Goal: Task Accomplishment & Management: Manage account settings

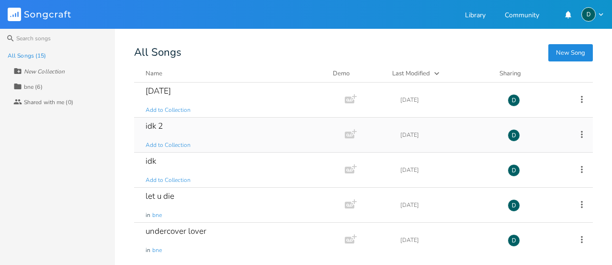
click at [198, 130] on div "idk 2 Add to Collection" at bounding box center [238, 134] width 184 height 35
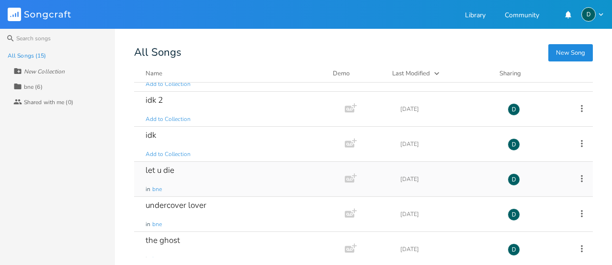
scroll to position [48, 0]
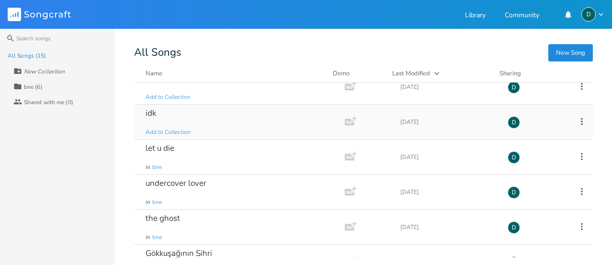
click at [184, 123] on div "idk Add to Collection" at bounding box center [238, 121] width 184 height 35
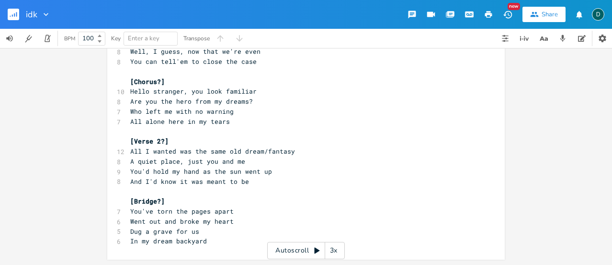
scroll to position [115, 0]
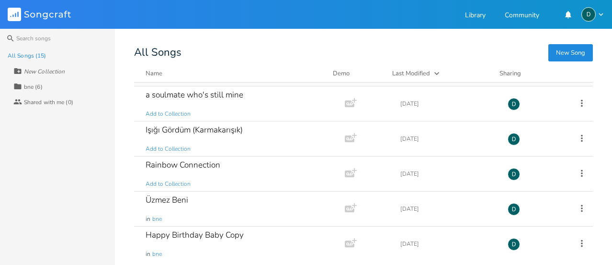
scroll to position [347, 0]
